Goal: Information Seeking & Learning: Learn about a topic

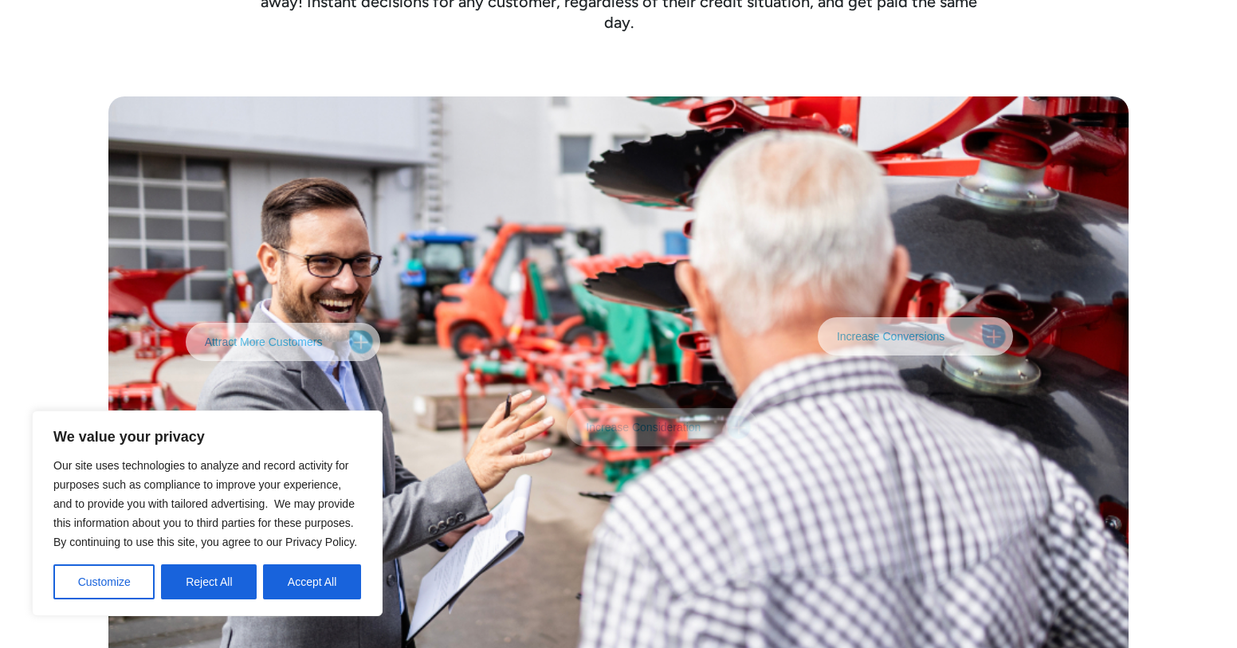
scroll to position [3746, 0]
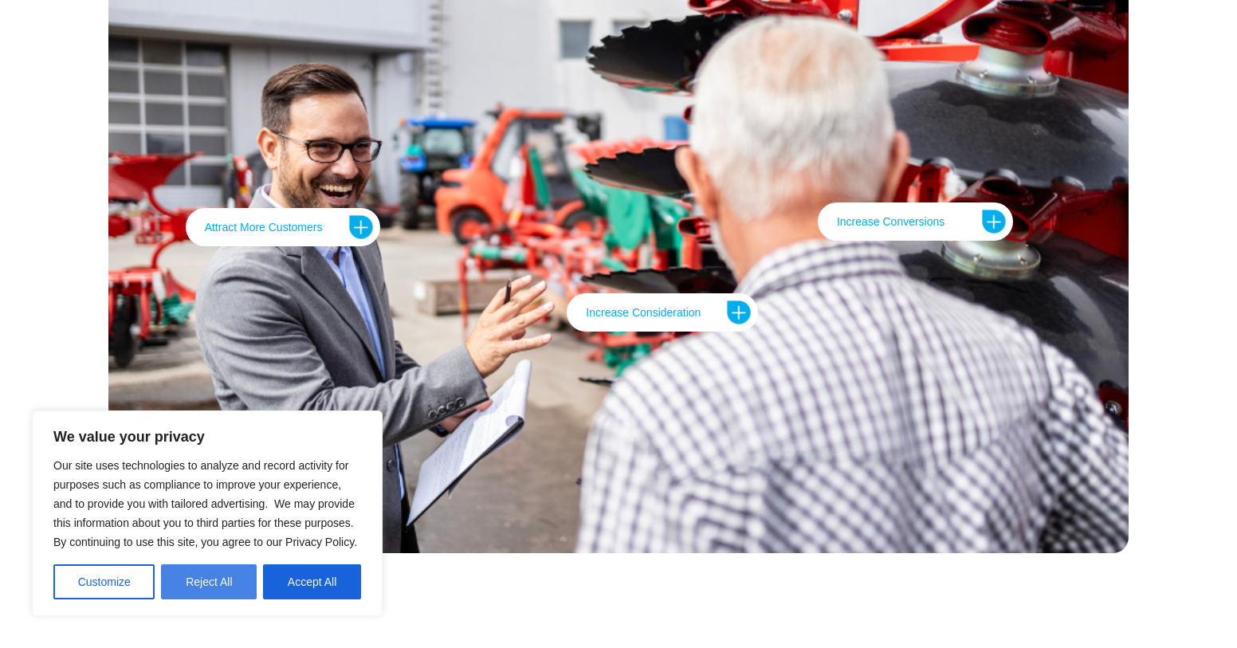
click at [218, 586] on button "Reject All" at bounding box center [209, 581] width 96 height 35
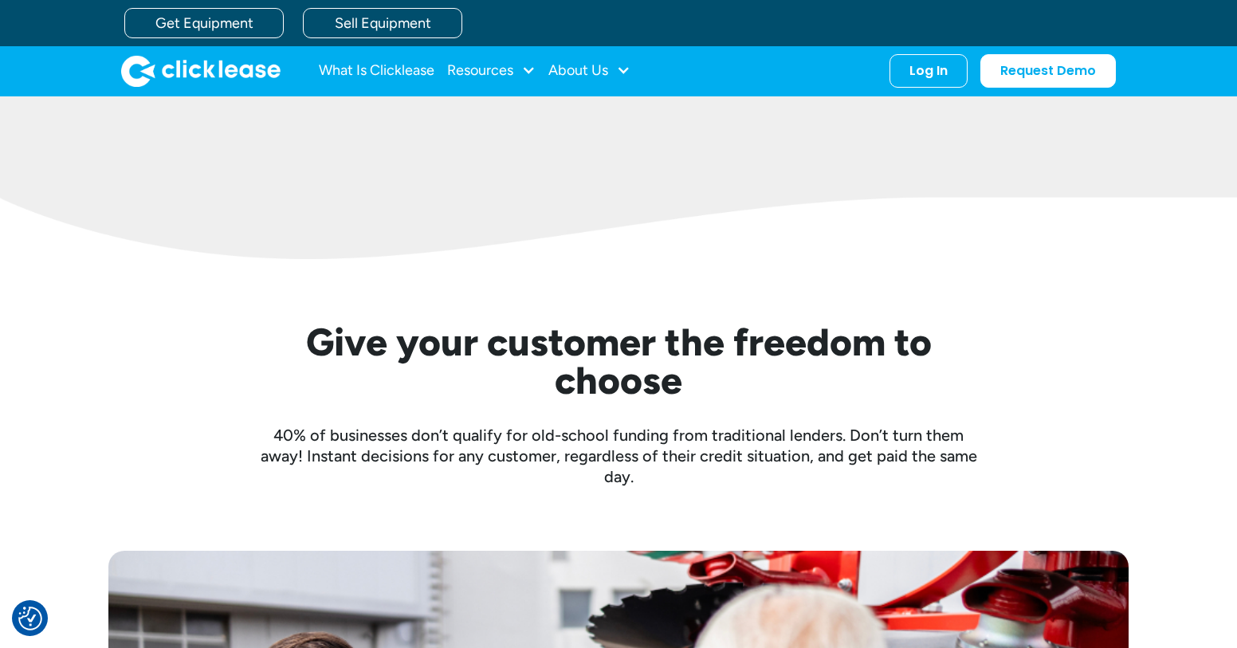
scroll to position [3162, 0]
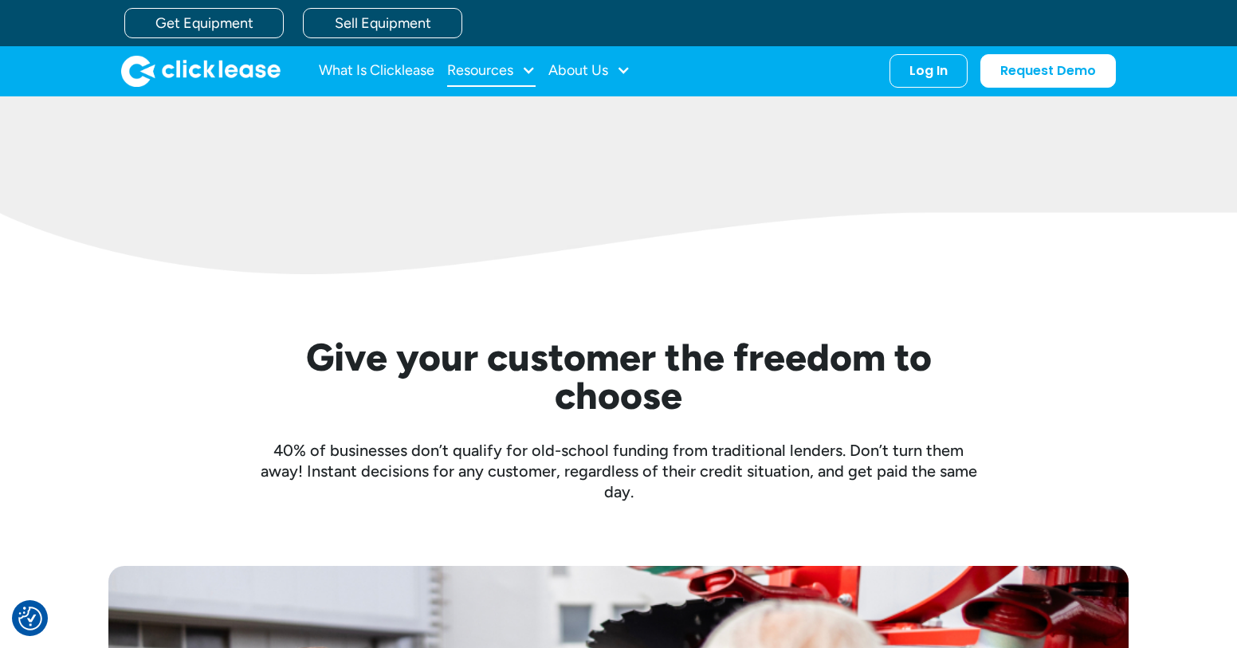
click at [531, 70] on div at bounding box center [528, 70] width 14 height 14
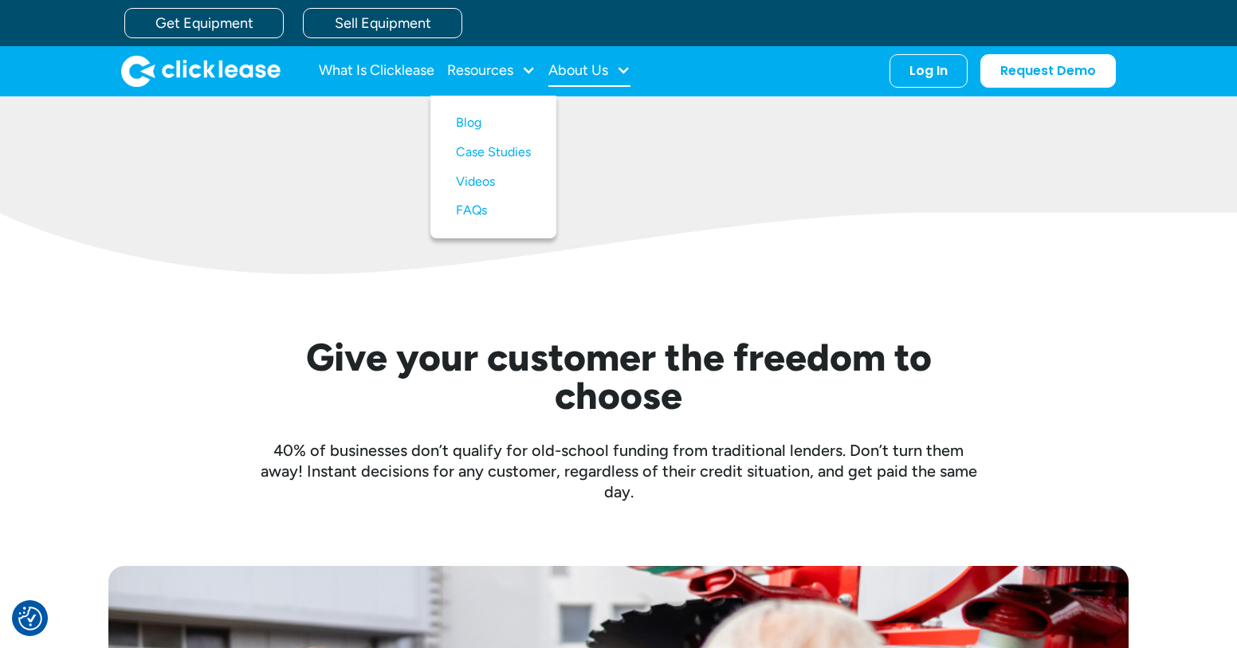
click at [626, 66] on div at bounding box center [623, 70] width 14 height 14
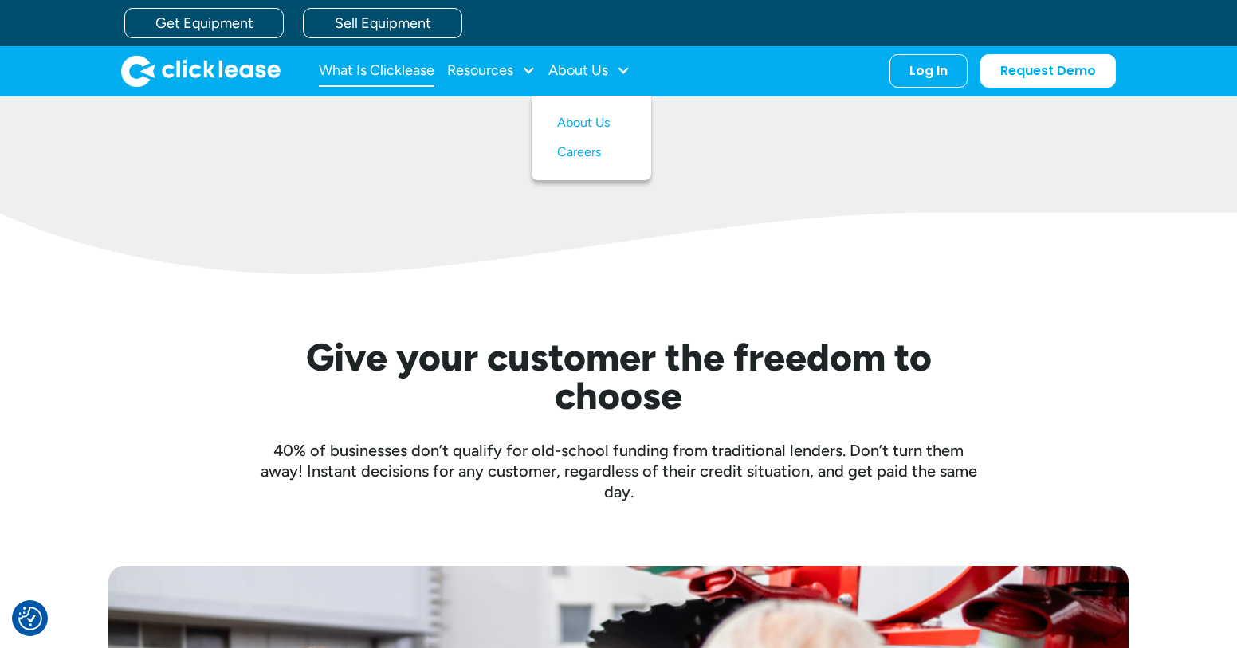
click at [404, 68] on link "What Is Clicklease" at bounding box center [377, 71] width 116 height 32
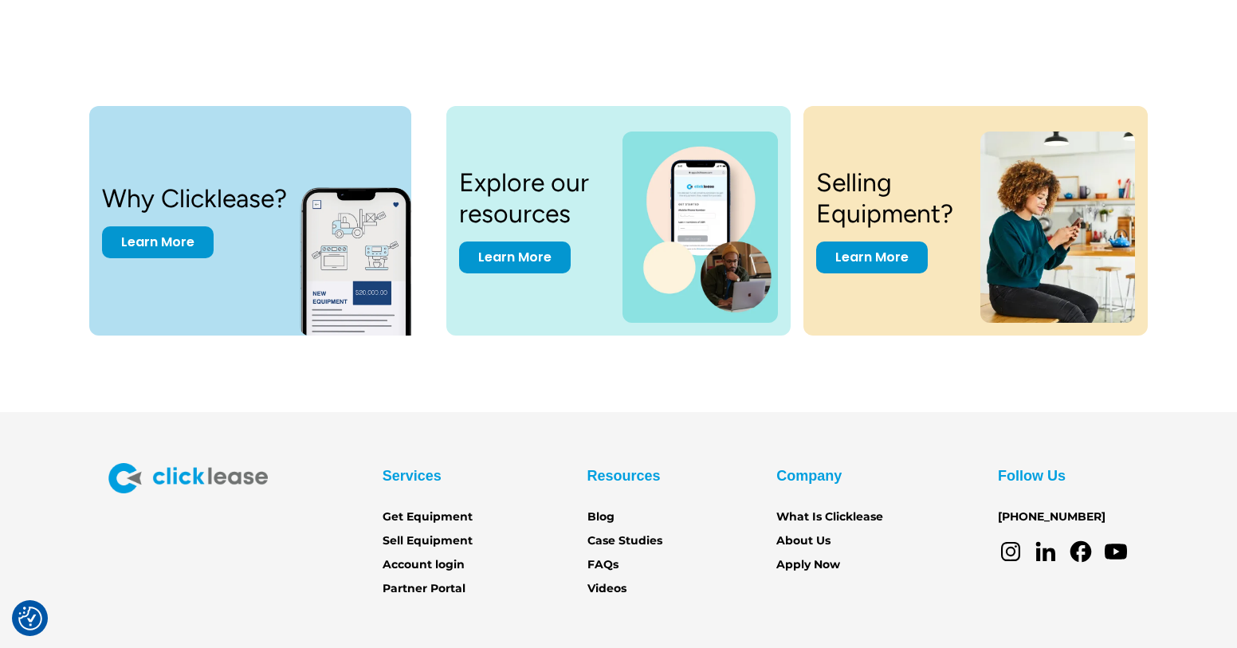
scroll to position [3346, 0]
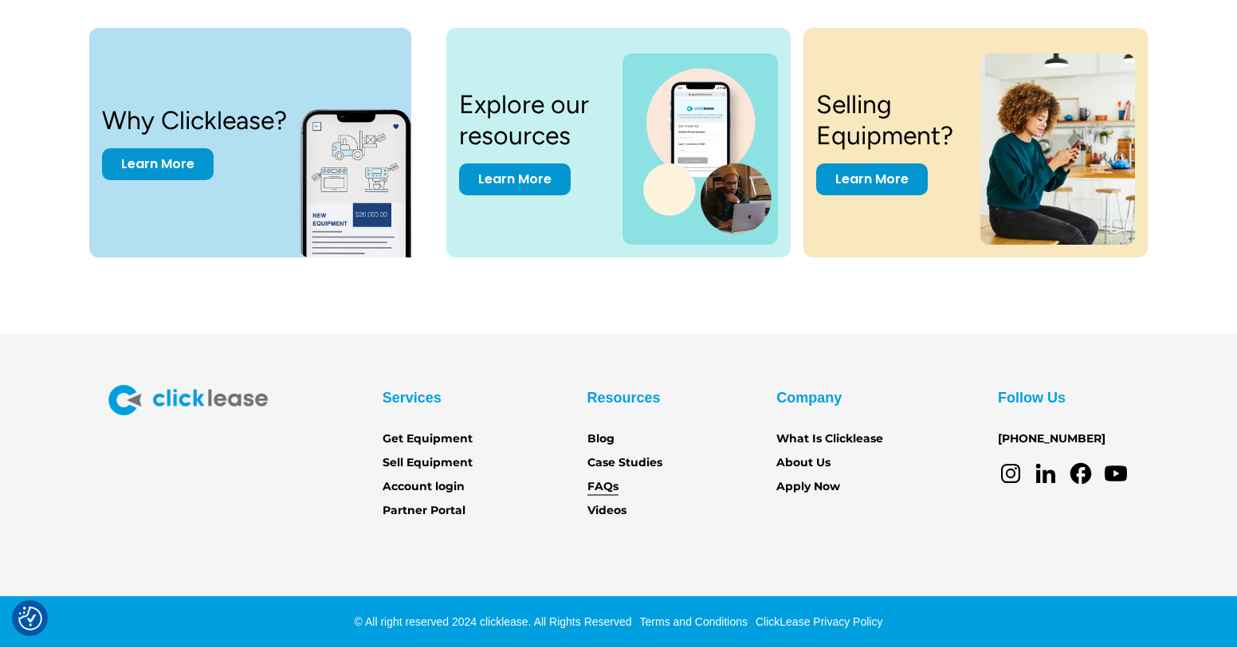
click at [607, 479] on link "FAQs" at bounding box center [602, 487] width 31 height 18
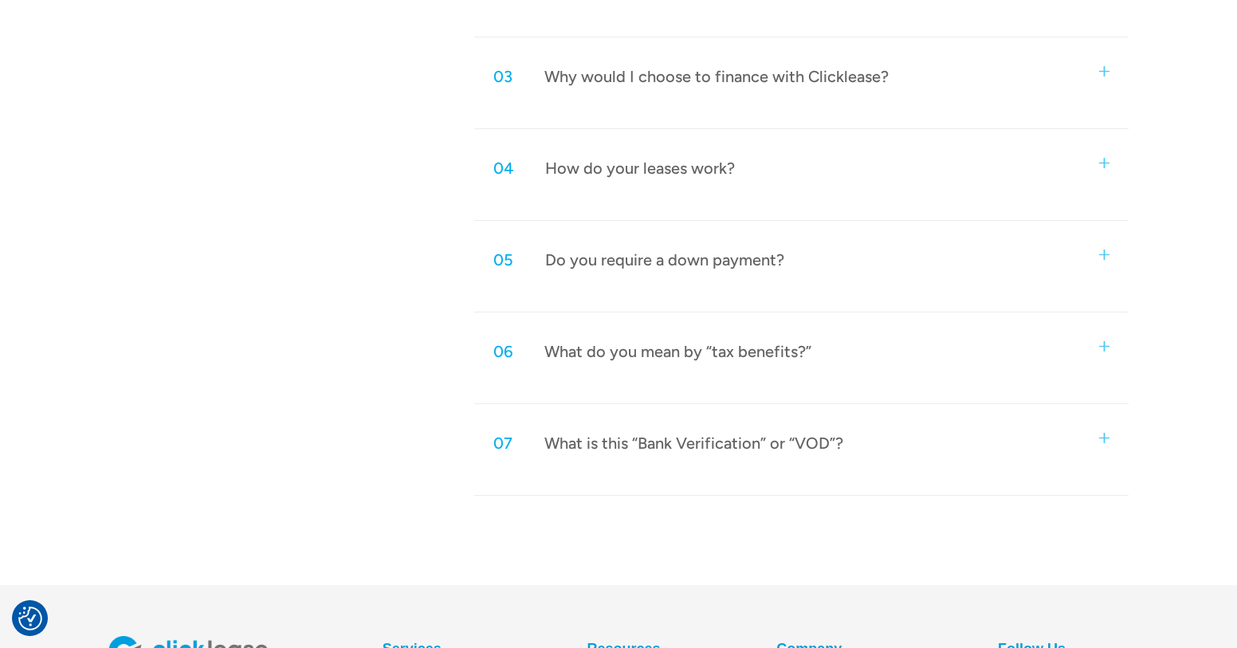
scroll to position [1036, 0]
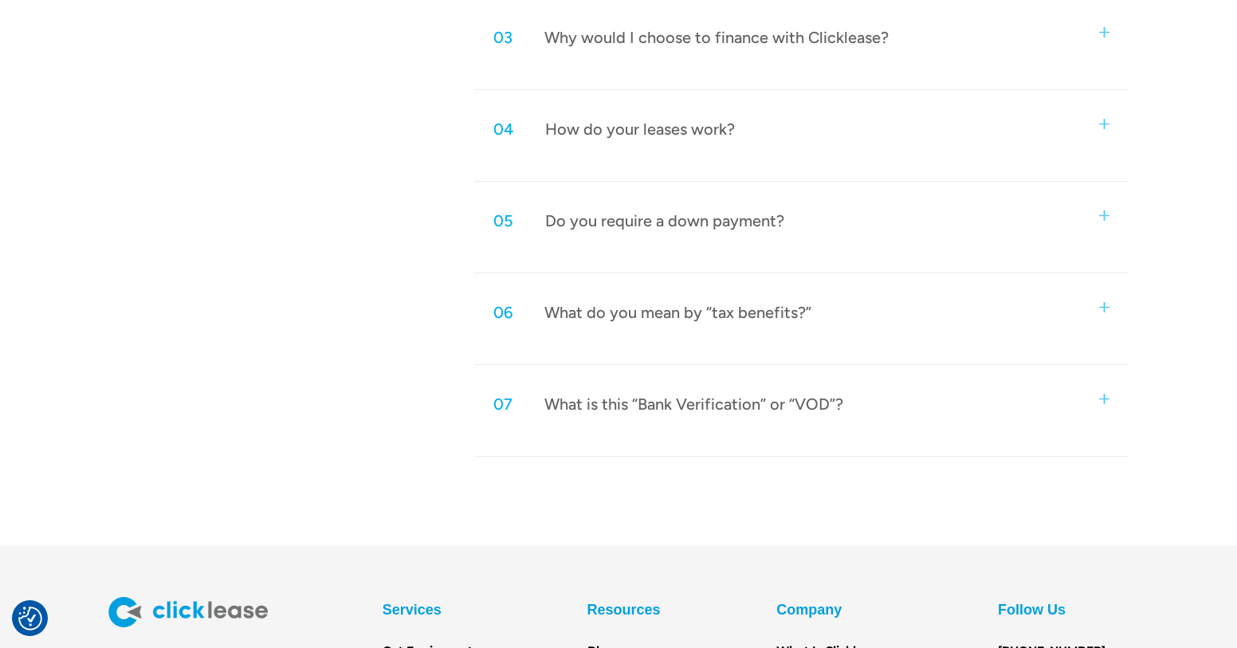
click at [719, 403] on div "What is this “Bank Verification” or “VOD”?" at bounding box center [693, 404] width 299 height 21
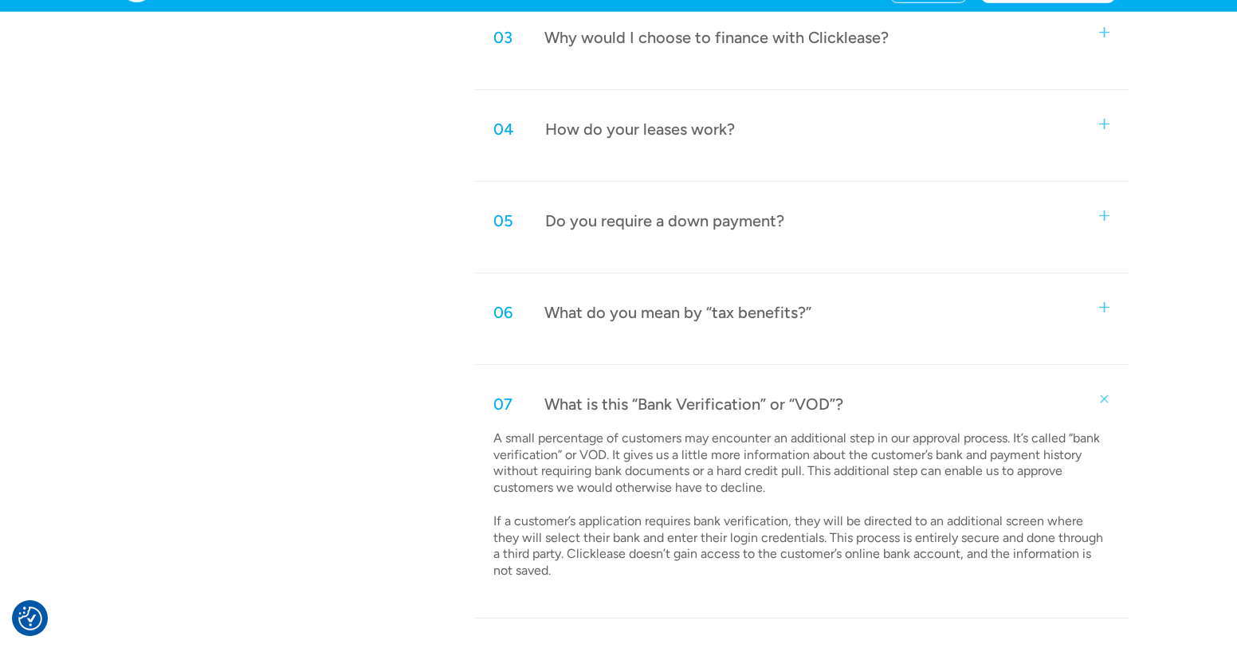
scroll to position [1116, 0]
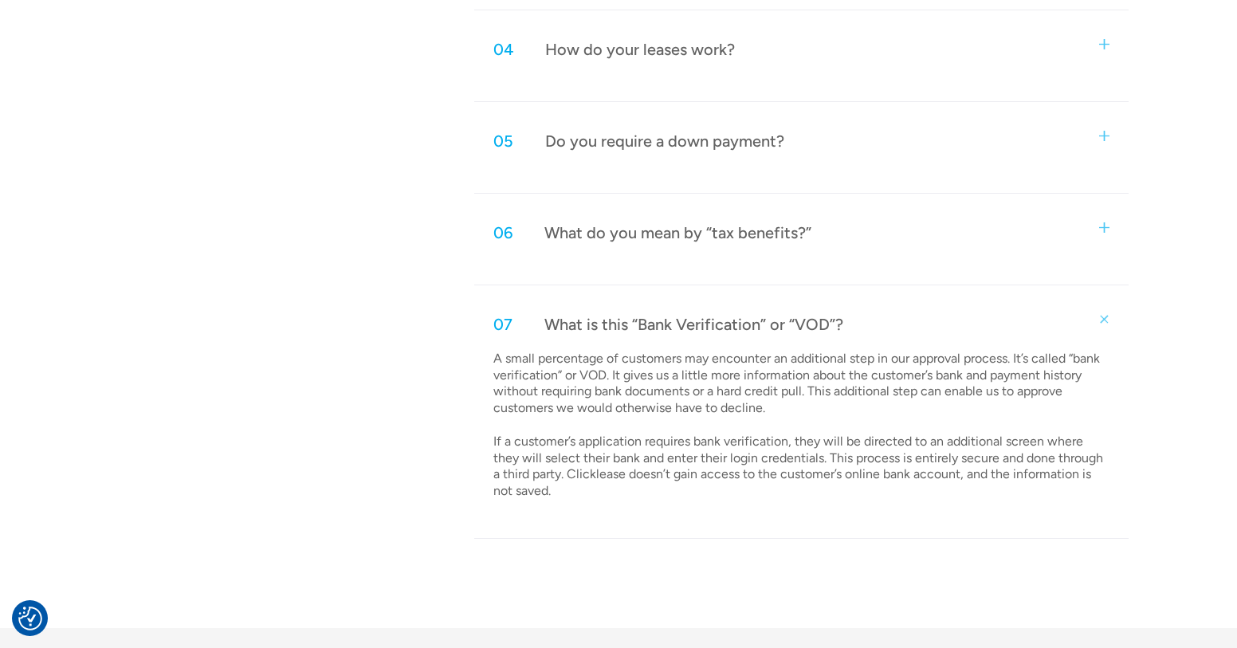
click at [1111, 319] on img at bounding box center [1105, 319] width 14 height 14
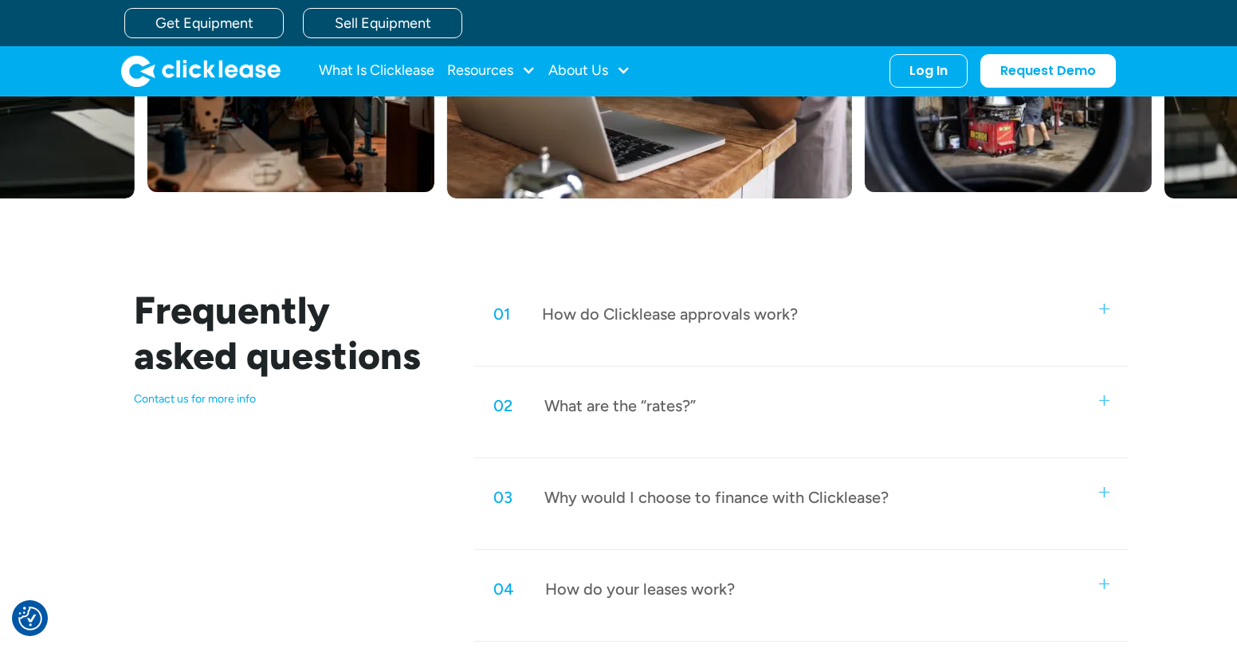
scroll to position [558, 0]
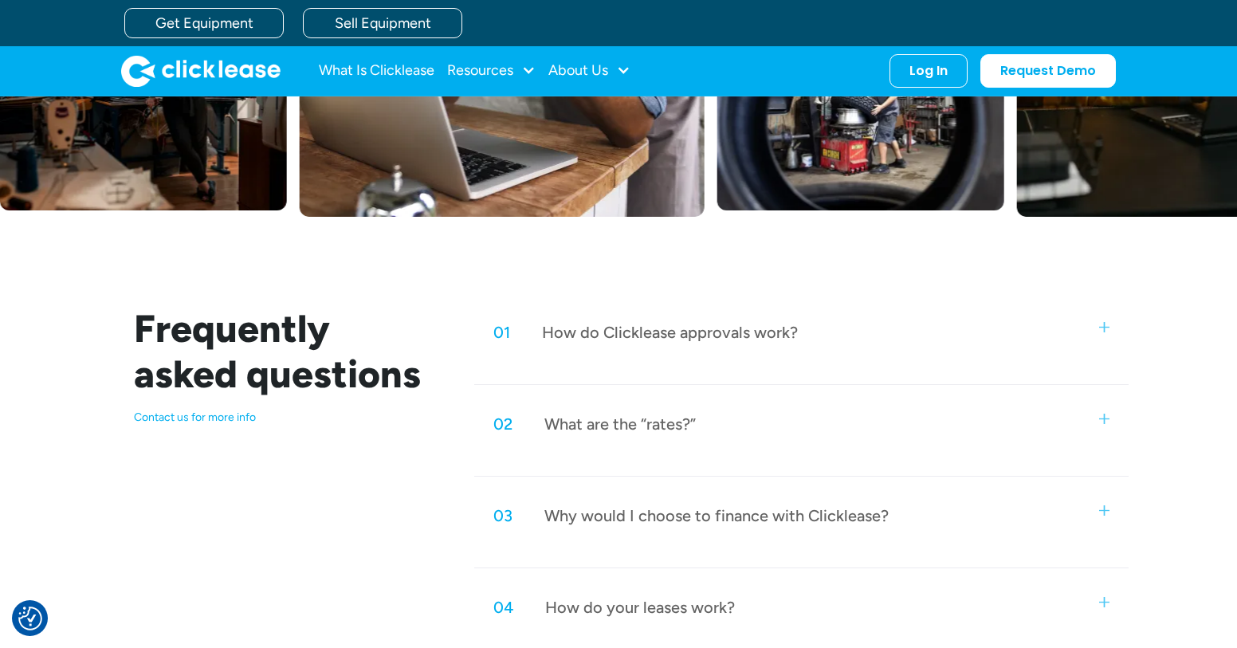
click at [181, 419] on p "Contact us for more info" at bounding box center [285, 417] width 302 height 14
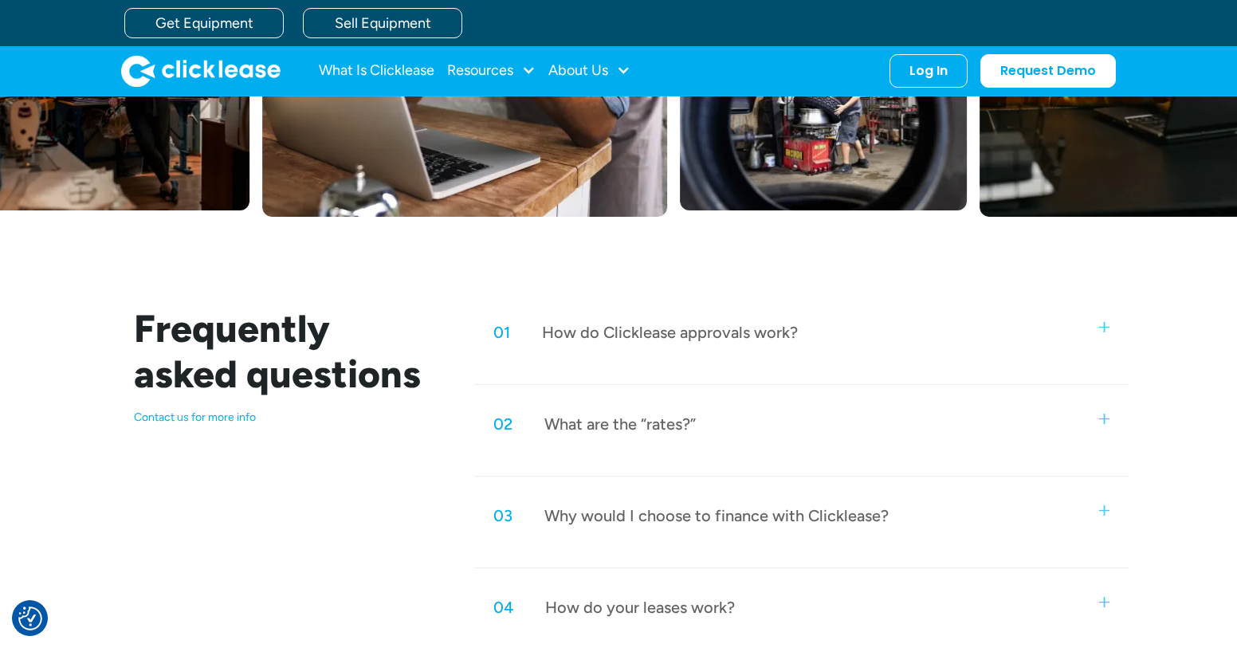
click at [238, 418] on p "Contact us for more info" at bounding box center [285, 417] width 302 height 14
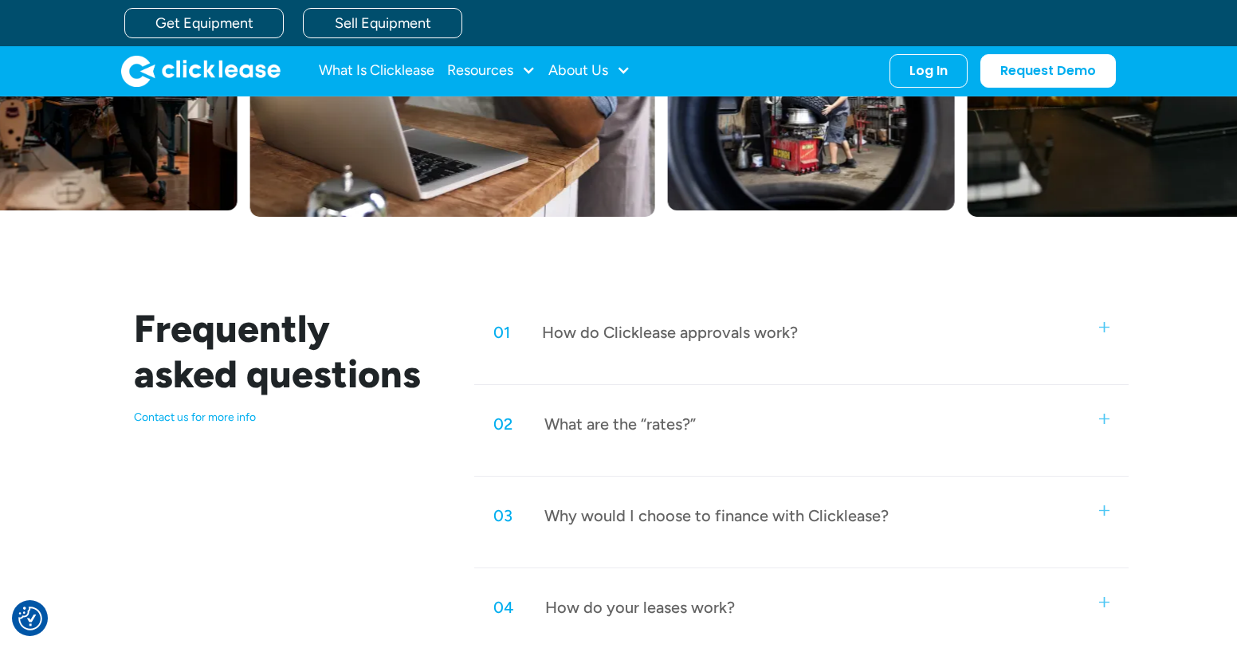
click at [185, 416] on p "Contact us for more info" at bounding box center [285, 417] width 302 height 14
click at [243, 412] on p "Contact us for more info" at bounding box center [285, 417] width 302 height 14
click at [200, 424] on p "Contact us for more info" at bounding box center [285, 417] width 302 height 14
click at [202, 421] on p "Contact us for more info" at bounding box center [285, 417] width 302 height 14
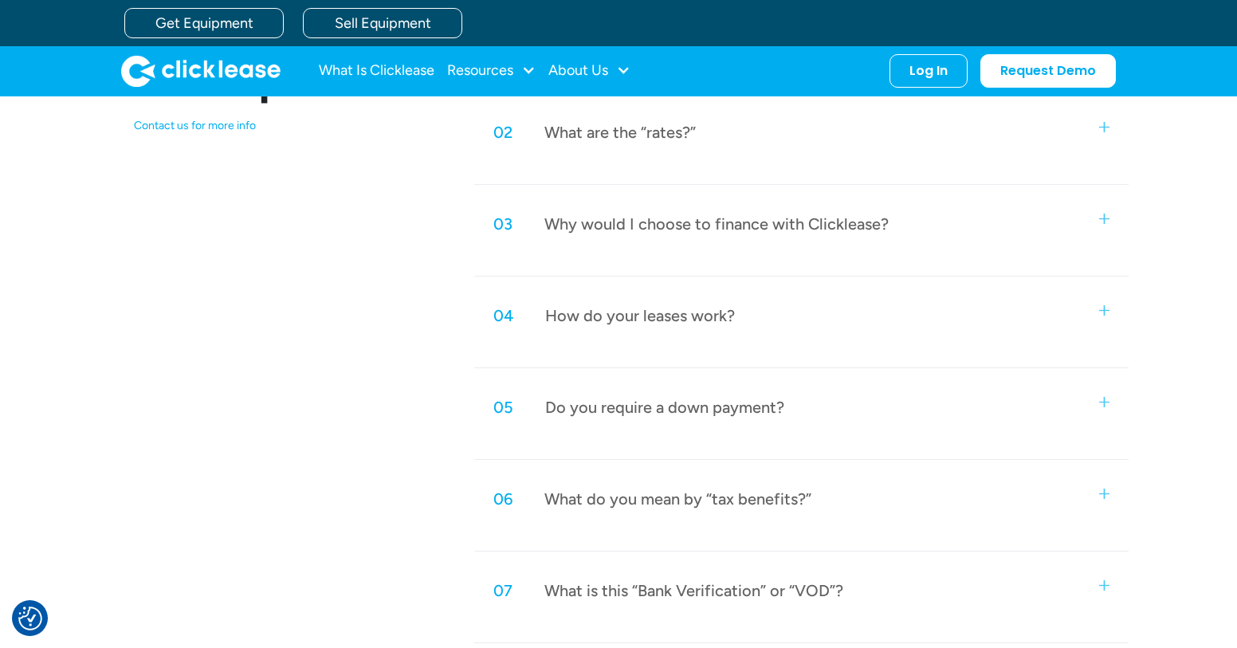
scroll to position [690, 0]
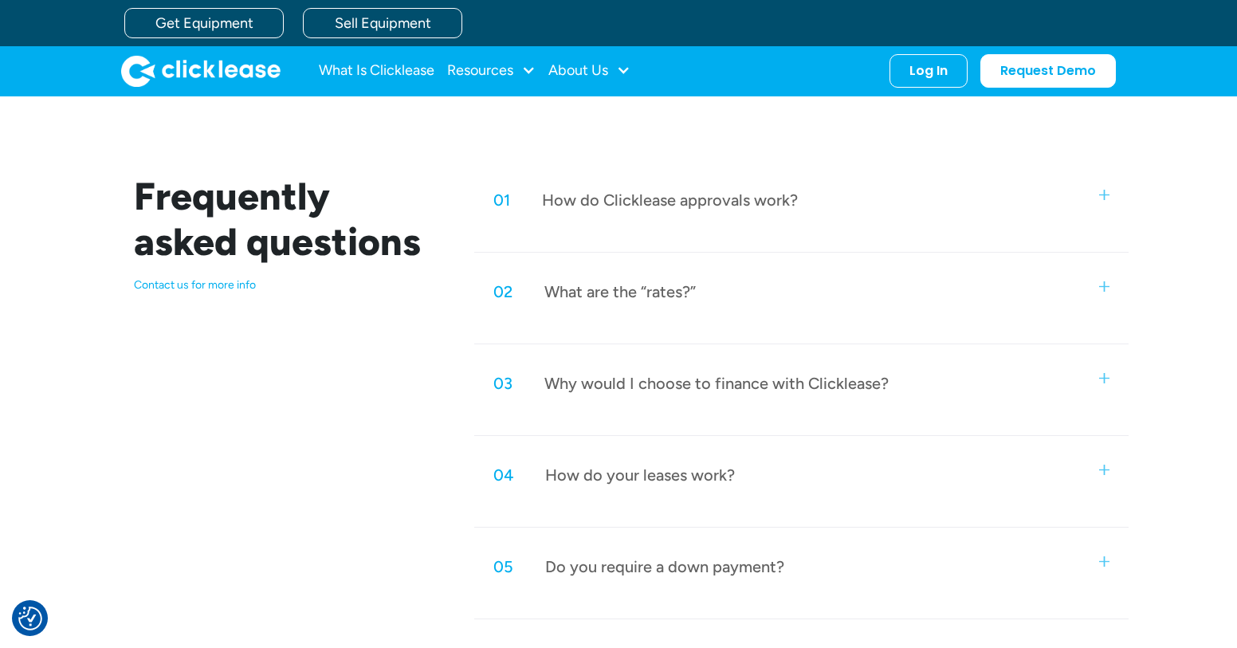
click at [194, 289] on p "Contact us for more info" at bounding box center [285, 285] width 302 height 14
click at [167, 283] on p "Contact us for more info" at bounding box center [285, 285] width 302 height 14
click at [167, 285] on p "Contact us for more info" at bounding box center [285, 285] width 302 height 14
click at [243, 285] on p "Contact us for more info" at bounding box center [285, 285] width 302 height 14
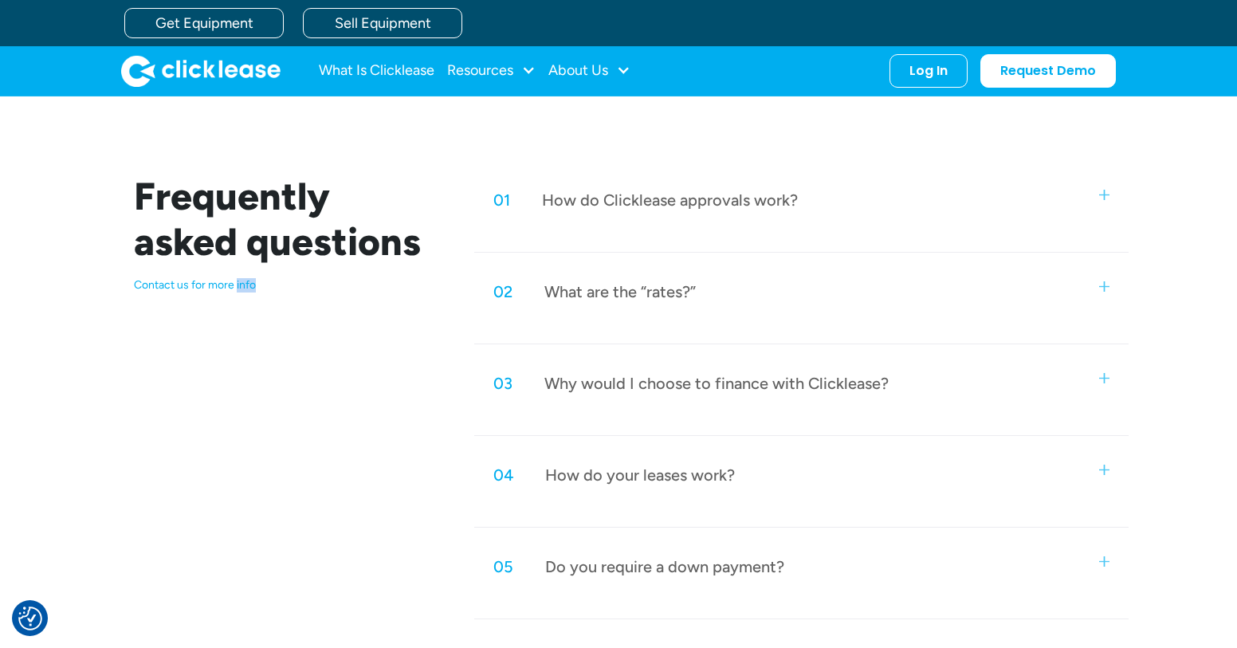
click at [242, 285] on p "Contact us for more info" at bounding box center [285, 285] width 302 height 14
drag, startPoint x: 146, startPoint y: 285, endPoint x: 230, endPoint y: 293, distance: 84.9
click at [230, 293] on div "Frequently asked questions Contact us for more info" at bounding box center [272, 237] width 328 height 127
drag, startPoint x: 230, startPoint y: 292, endPoint x: 179, endPoint y: 296, distance: 51.2
click at [179, 296] on div "Frequently asked questions Contact us for more info" at bounding box center [272, 237] width 328 height 127
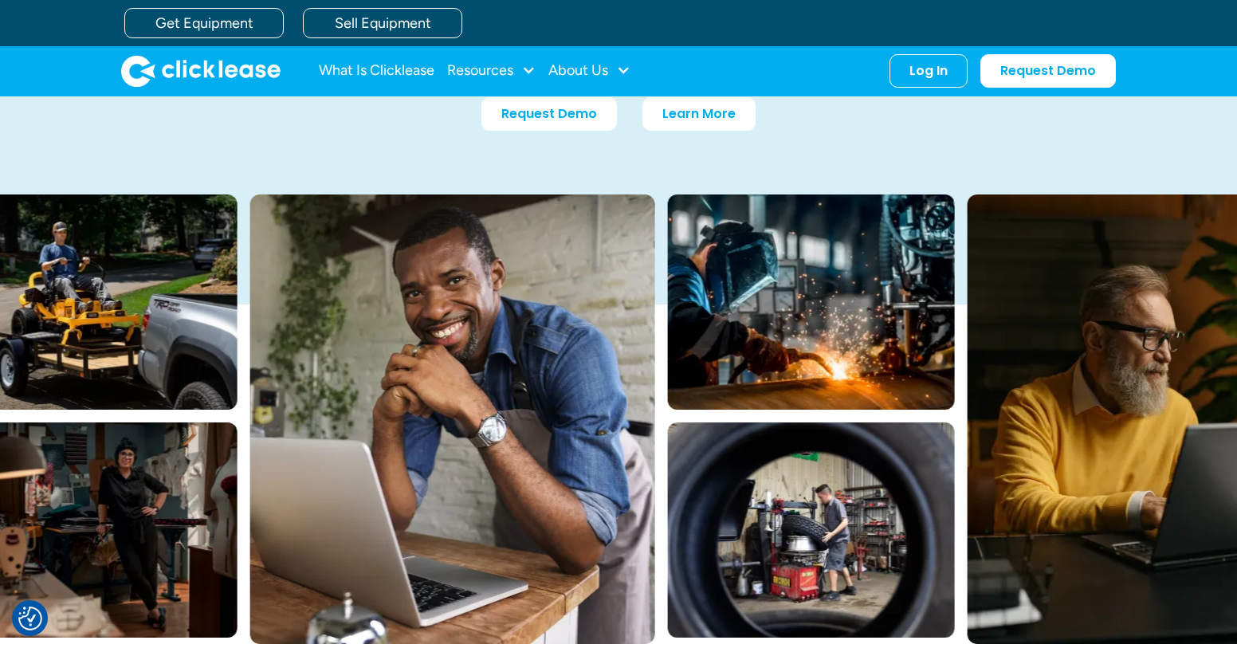
scroll to position [0, 0]
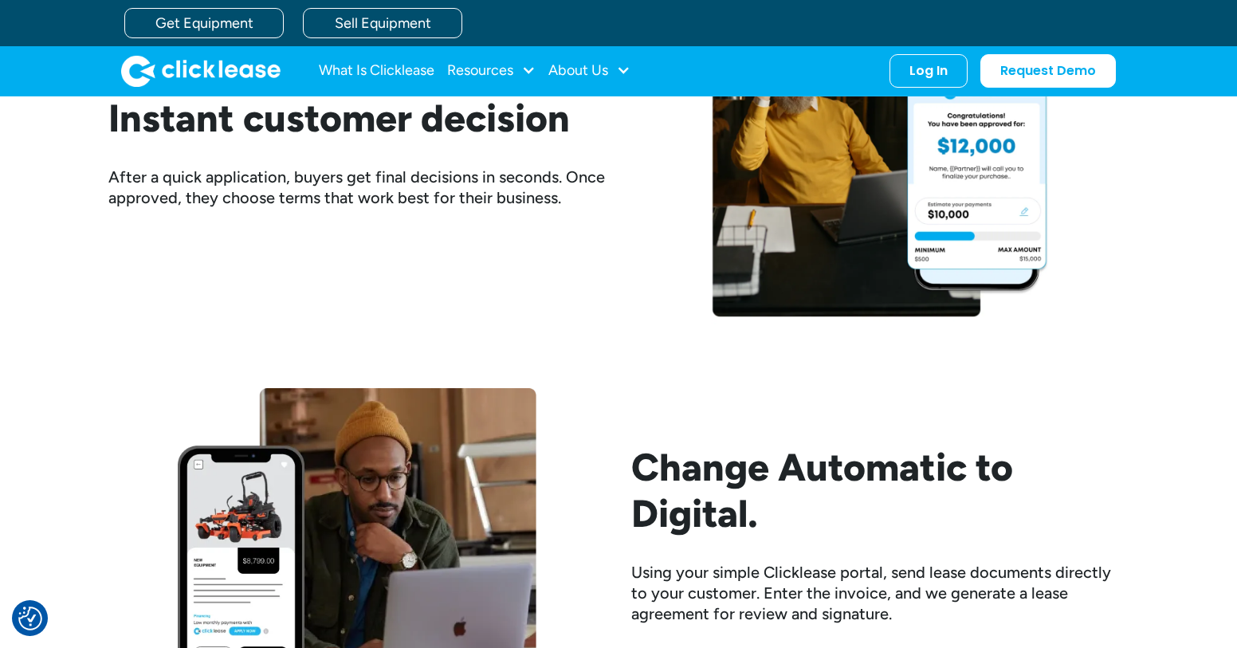
scroll to position [1249, 0]
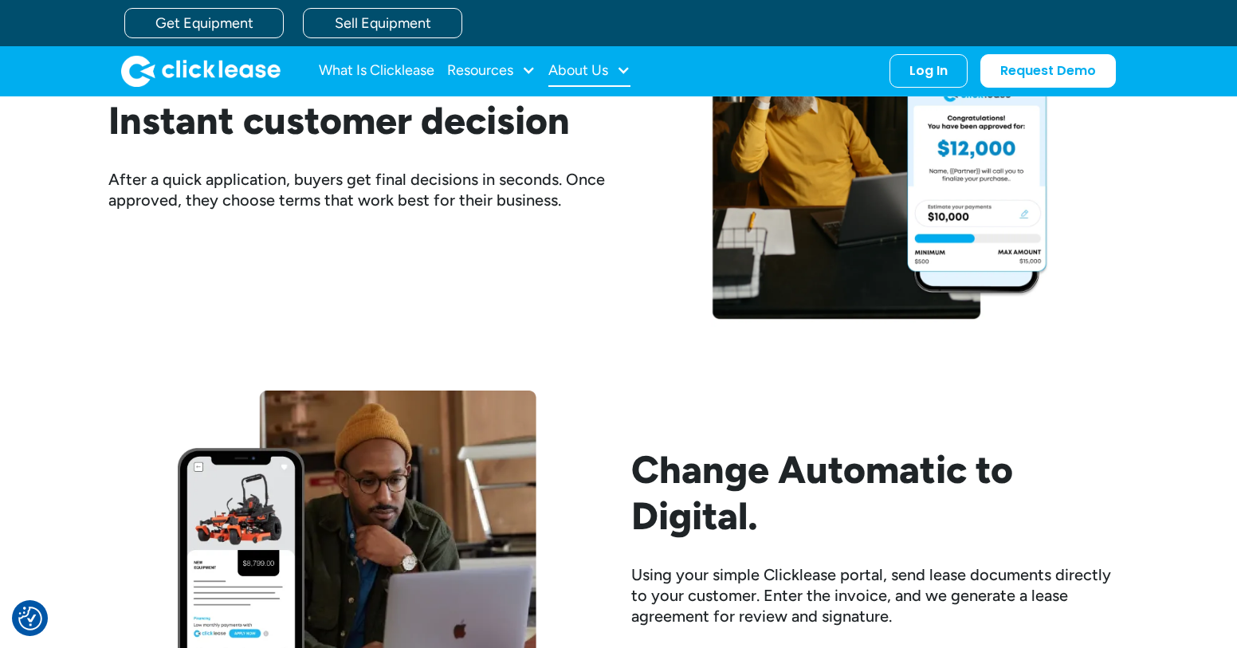
click at [628, 69] on div at bounding box center [623, 70] width 14 height 14
click at [606, 124] on link "About Us" at bounding box center [591, 122] width 69 height 29
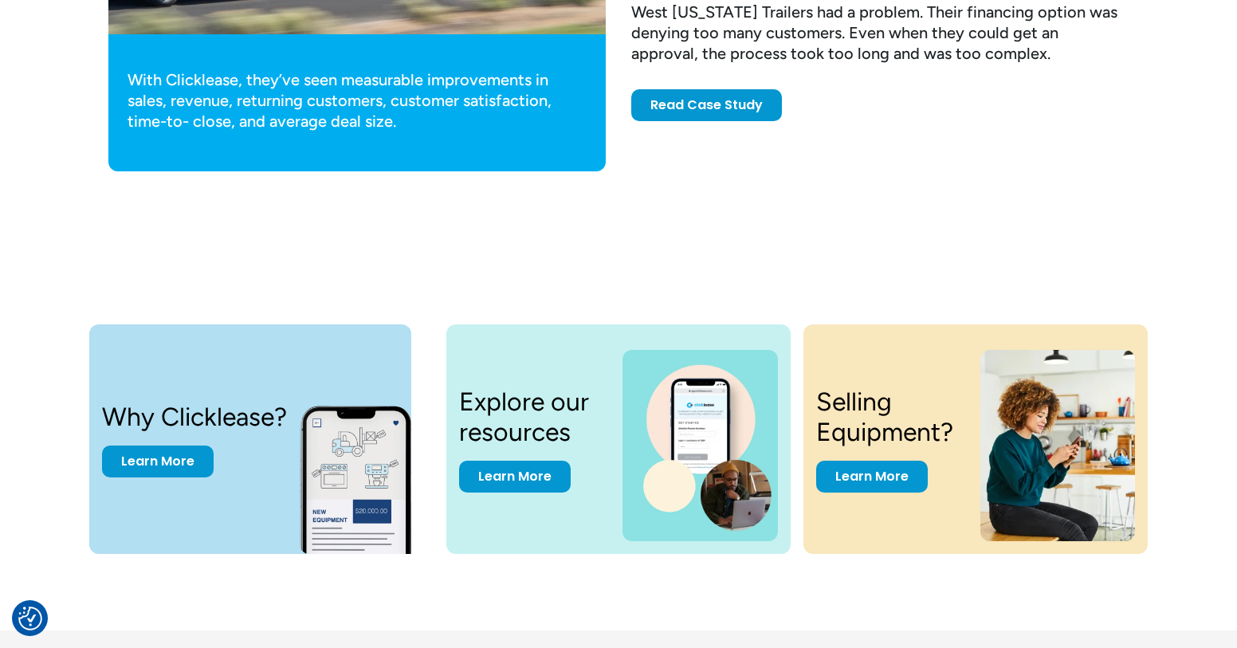
scroll to position [4782, 0]
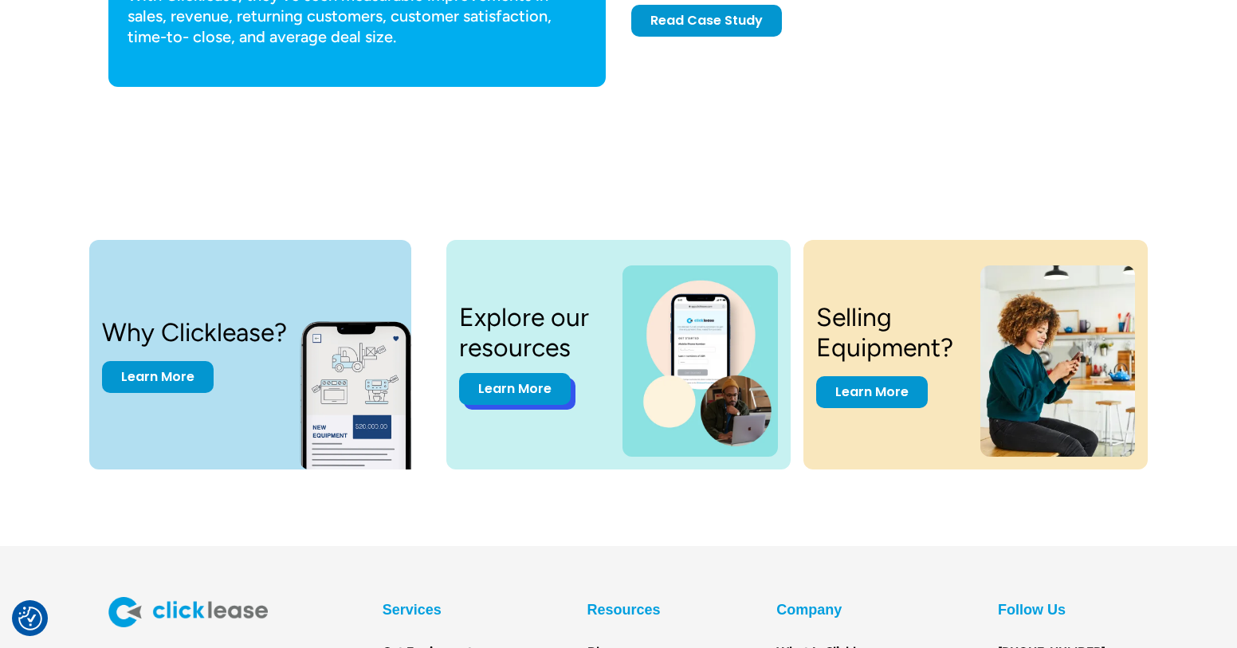
click at [509, 387] on link "Learn More" at bounding box center [515, 389] width 112 height 32
